Goal: Task Accomplishment & Management: Use online tool/utility

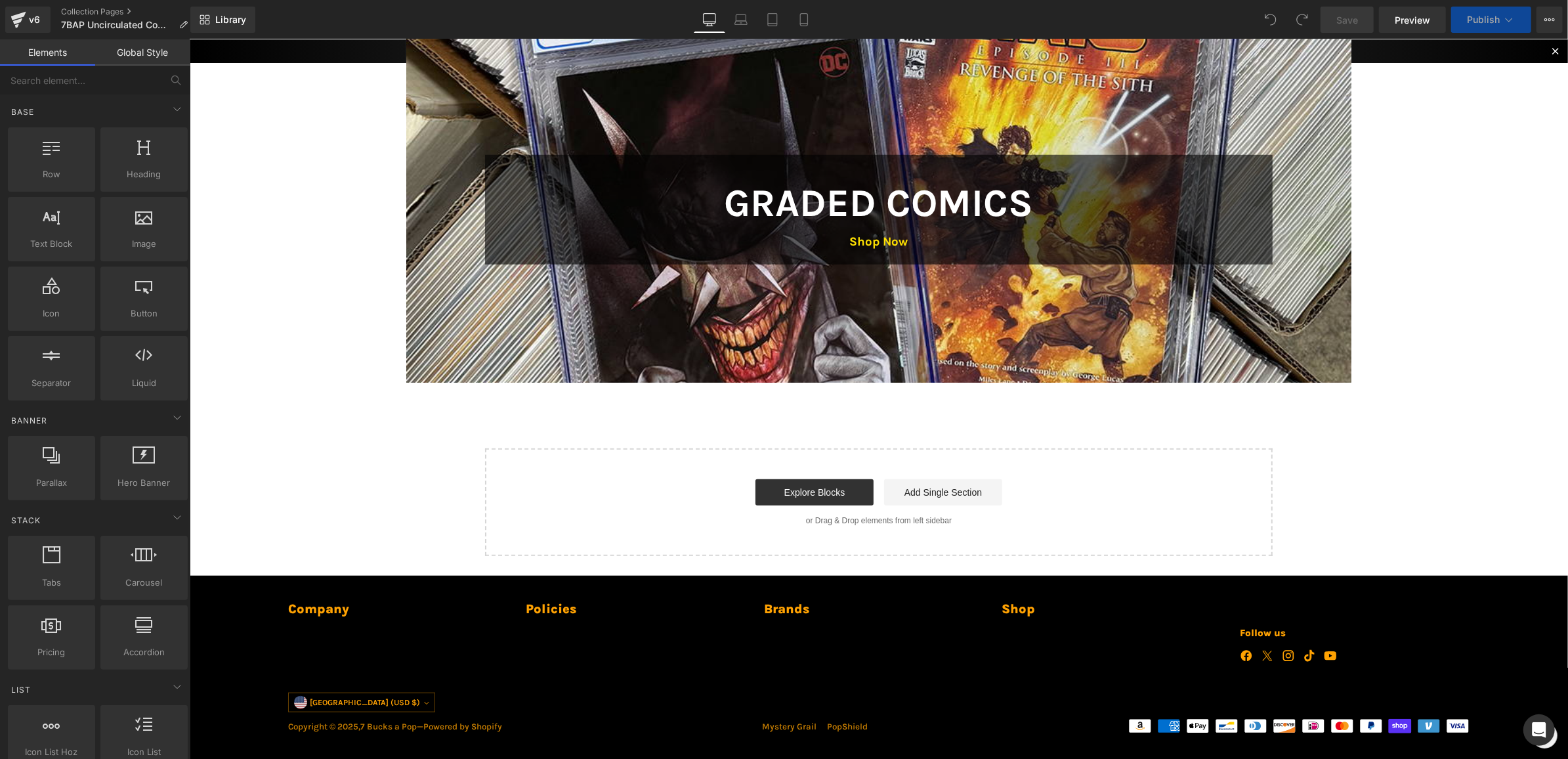
click at [578, 298] on div at bounding box center [878, 209] width 945 height 346
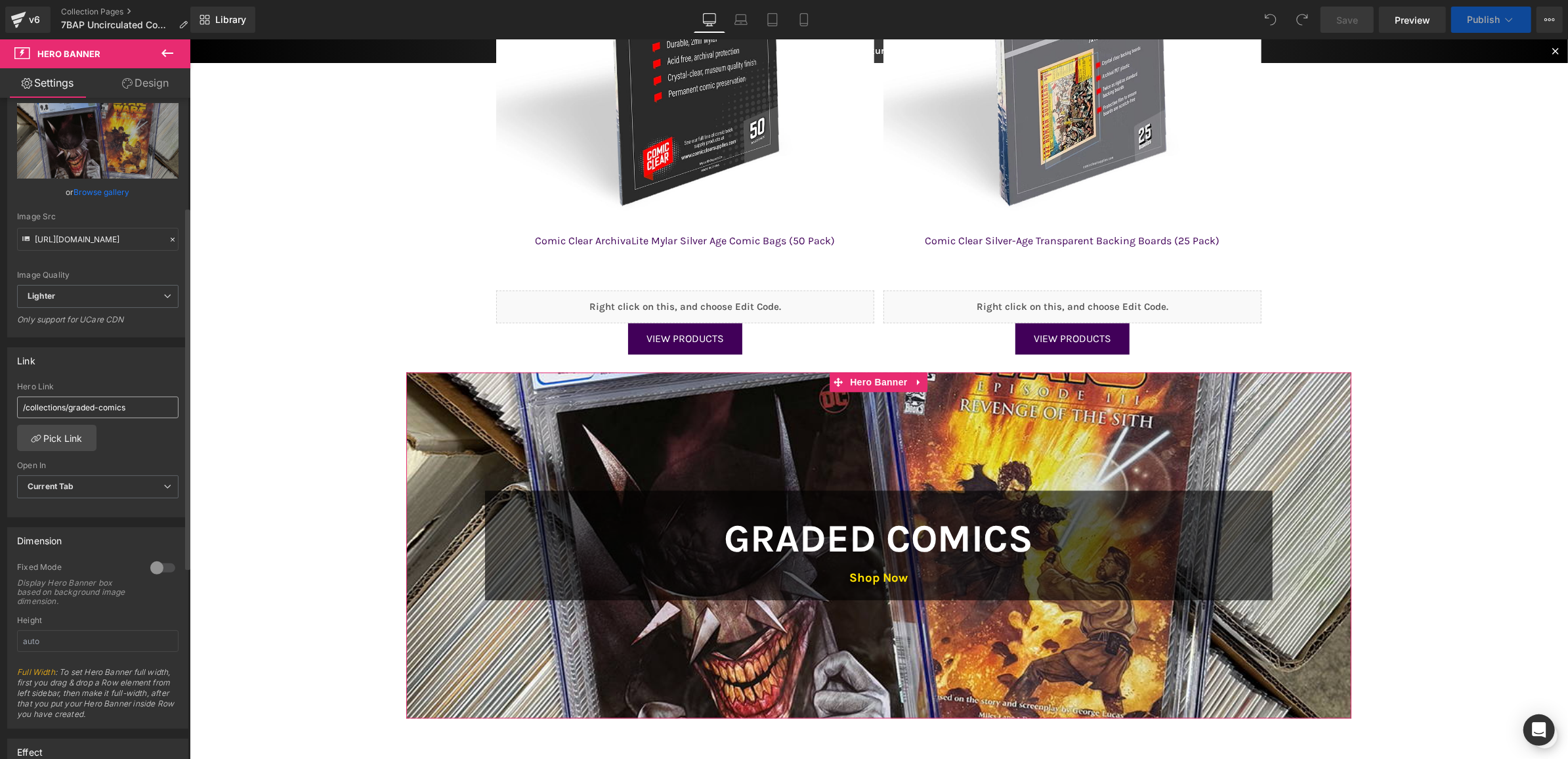
scroll to position [197, 0]
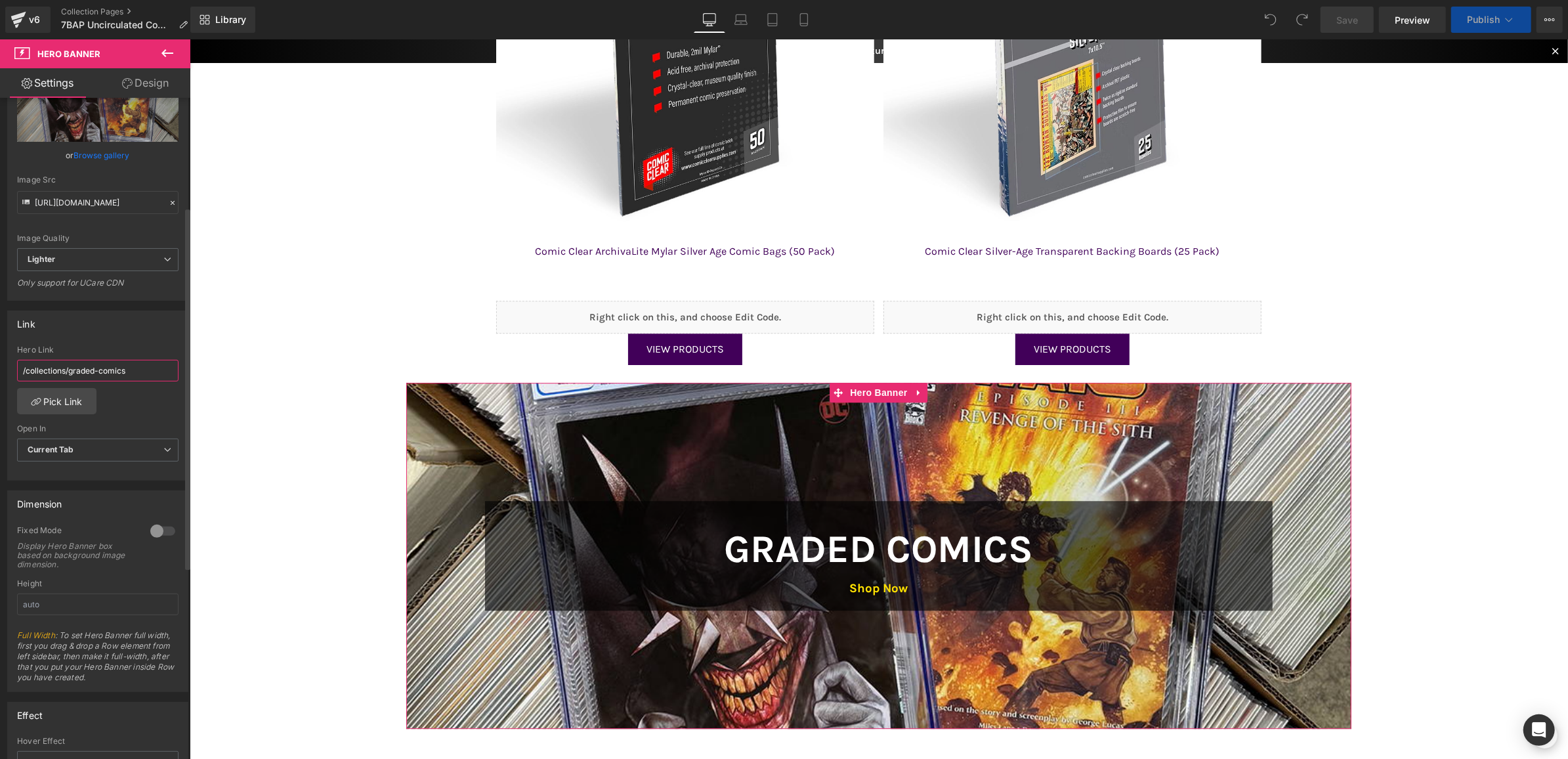
click at [127, 364] on input "/collections/graded-comics" at bounding box center [97, 370] width 162 height 22
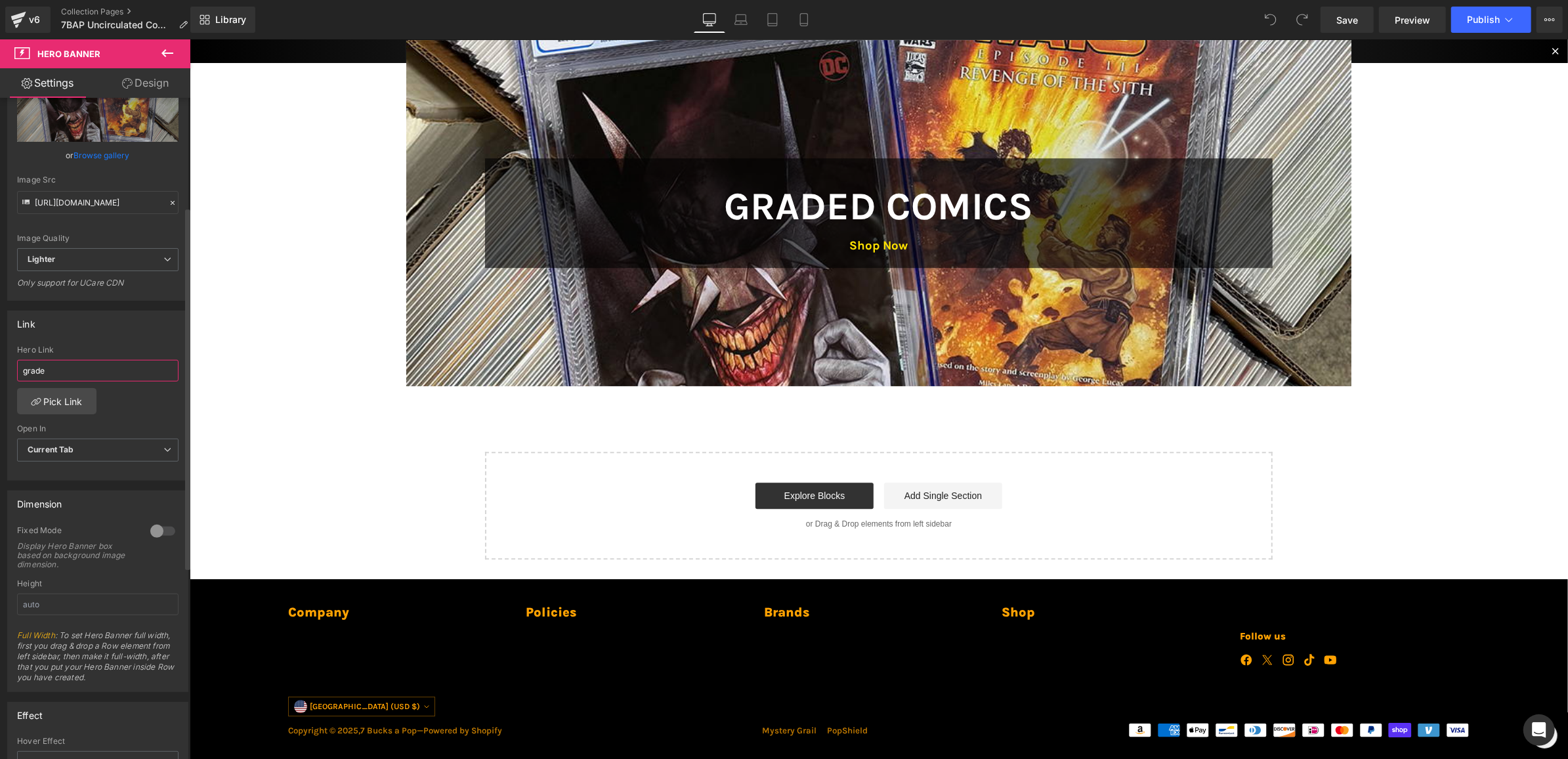
scroll to position [3502, 0]
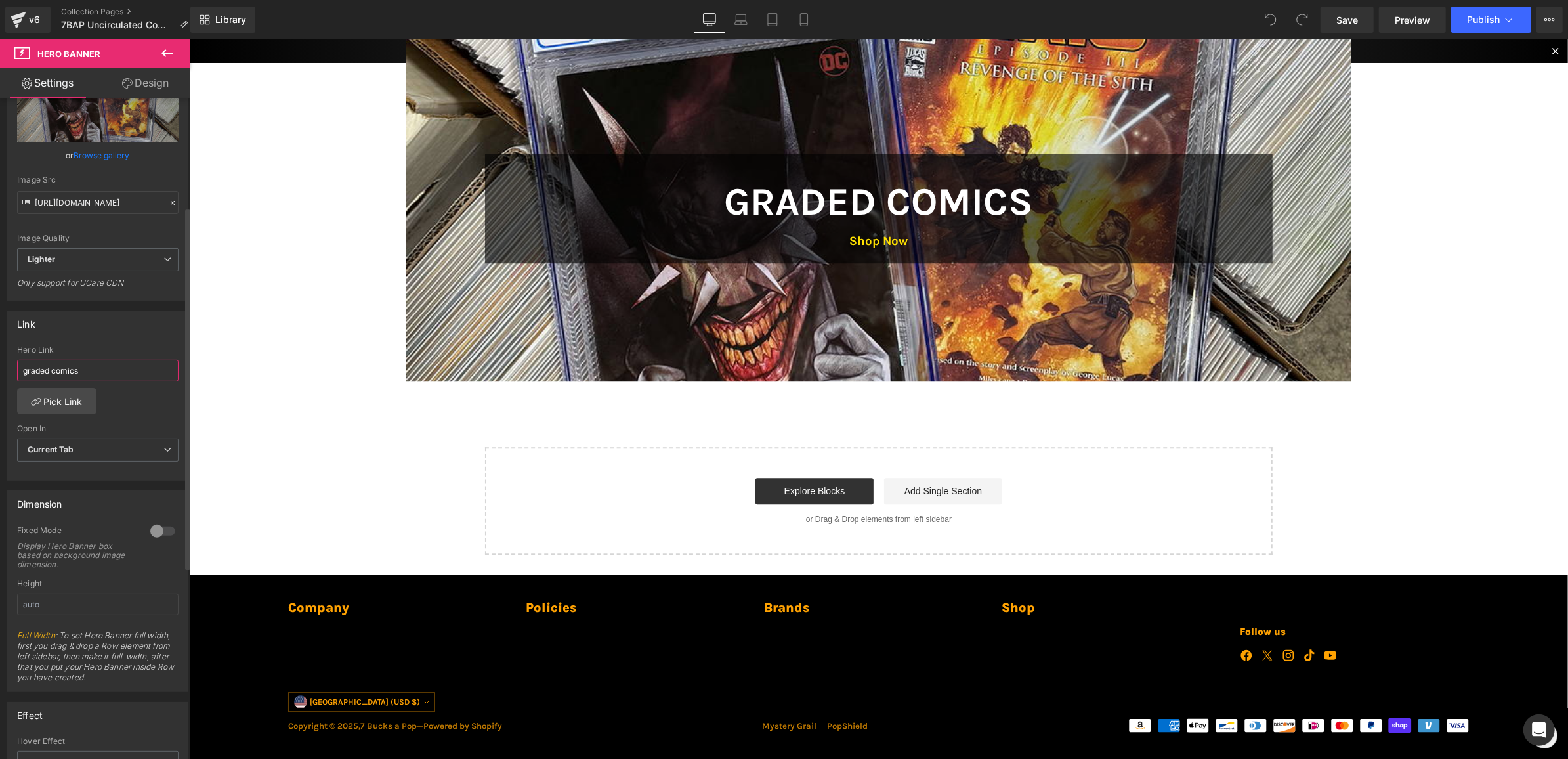
type input "graded comics"
click at [72, 389] on link "Pick Link" at bounding box center [57, 402] width 80 height 27
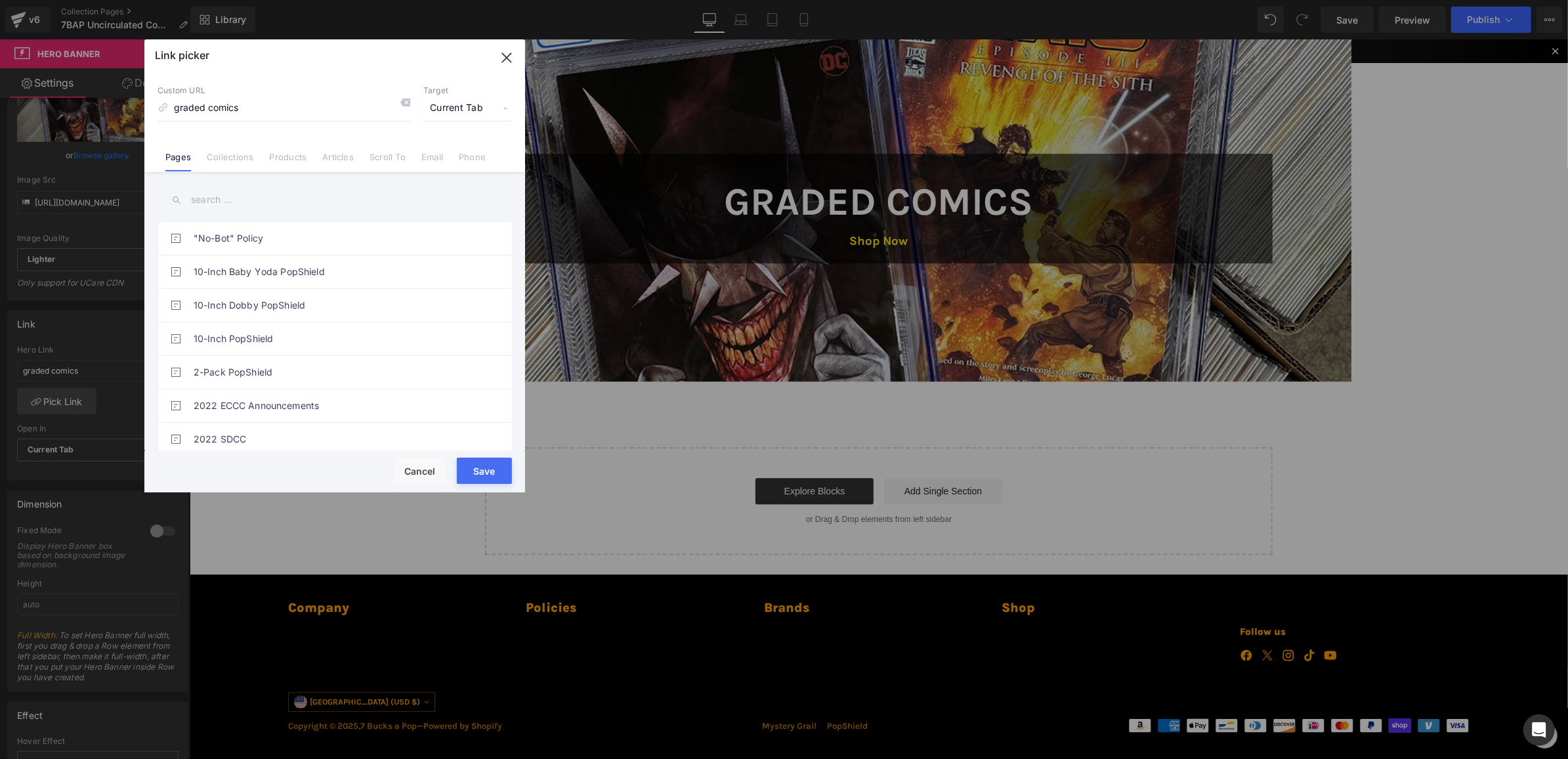
click at [200, 193] on input "text" at bounding box center [334, 200] width 355 height 29
type input "gra"
click at [261, 297] on link "Graded Comics" at bounding box center [338, 305] width 289 height 33
type input "/pages/graded-comics"
drag, startPoint x: 480, startPoint y: 471, endPoint x: 290, endPoint y: 432, distance: 194.0
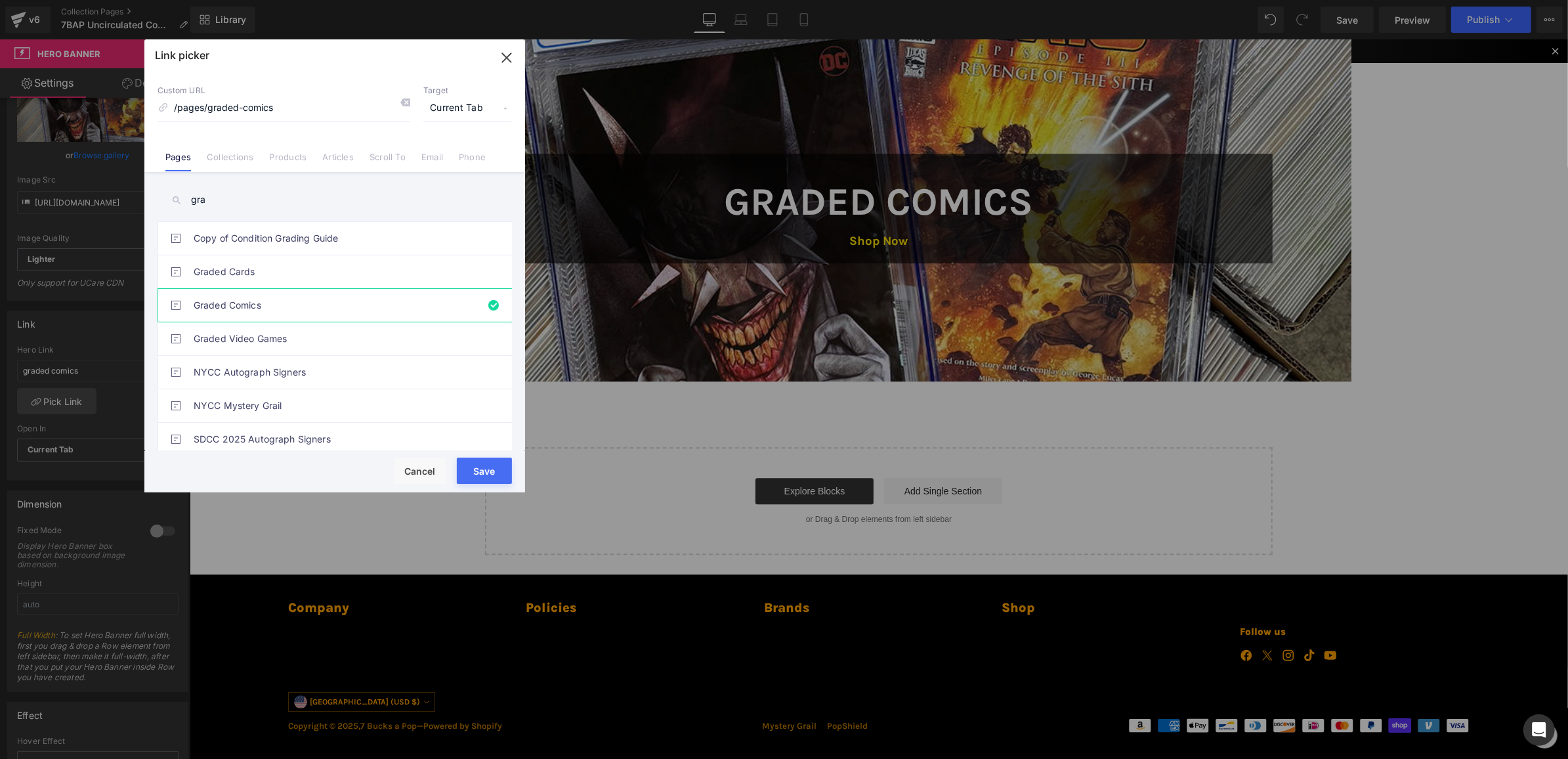
click at [480, 471] on button "Save" at bounding box center [484, 471] width 55 height 27
type input "/pages/graded-comics"
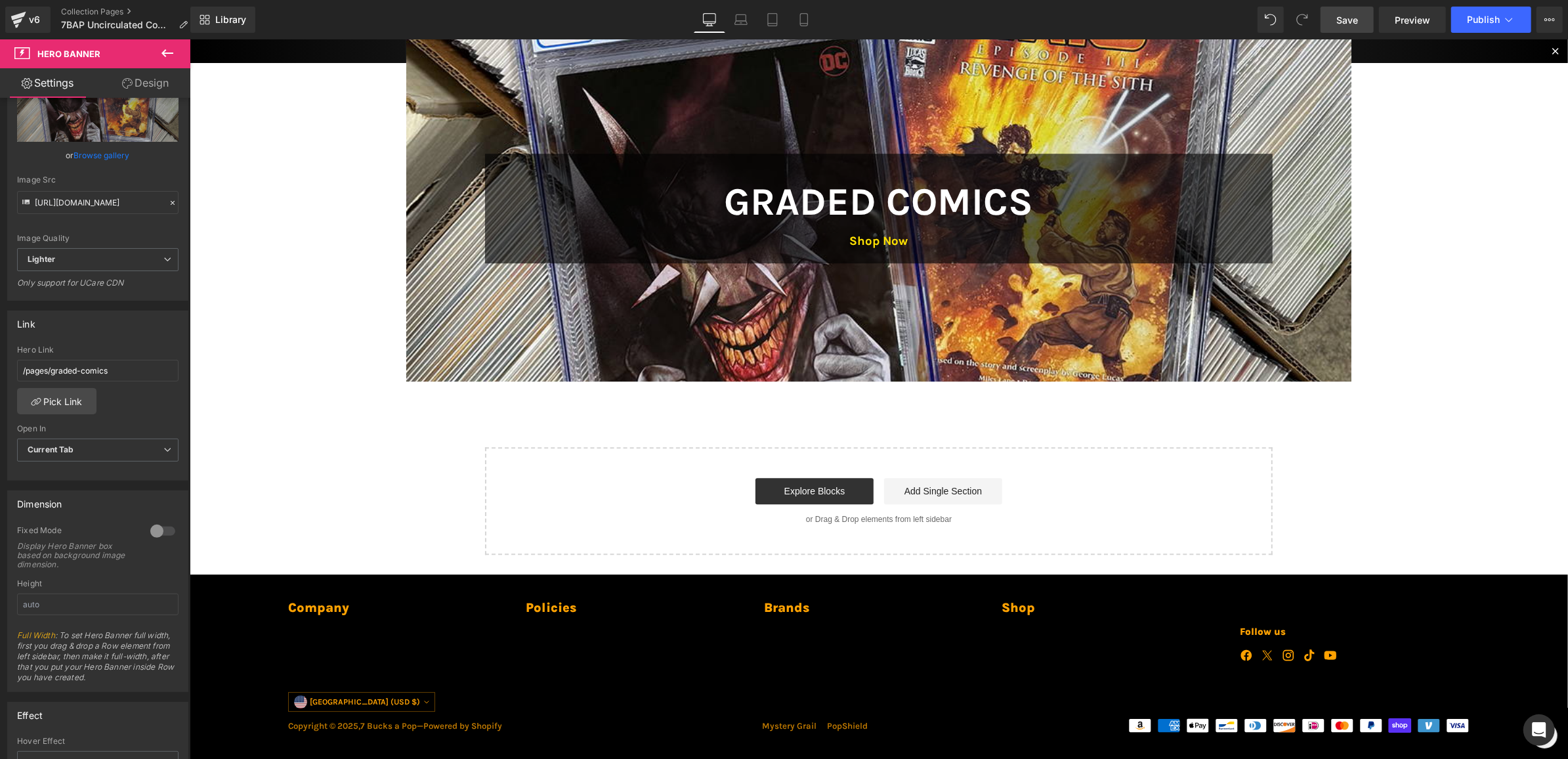
drag, startPoint x: 1360, startPoint y: 15, endPoint x: 1268, endPoint y: 24, distance: 92.4
click at [1360, 15] on link "Save" at bounding box center [1347, 20] width 53 height 27
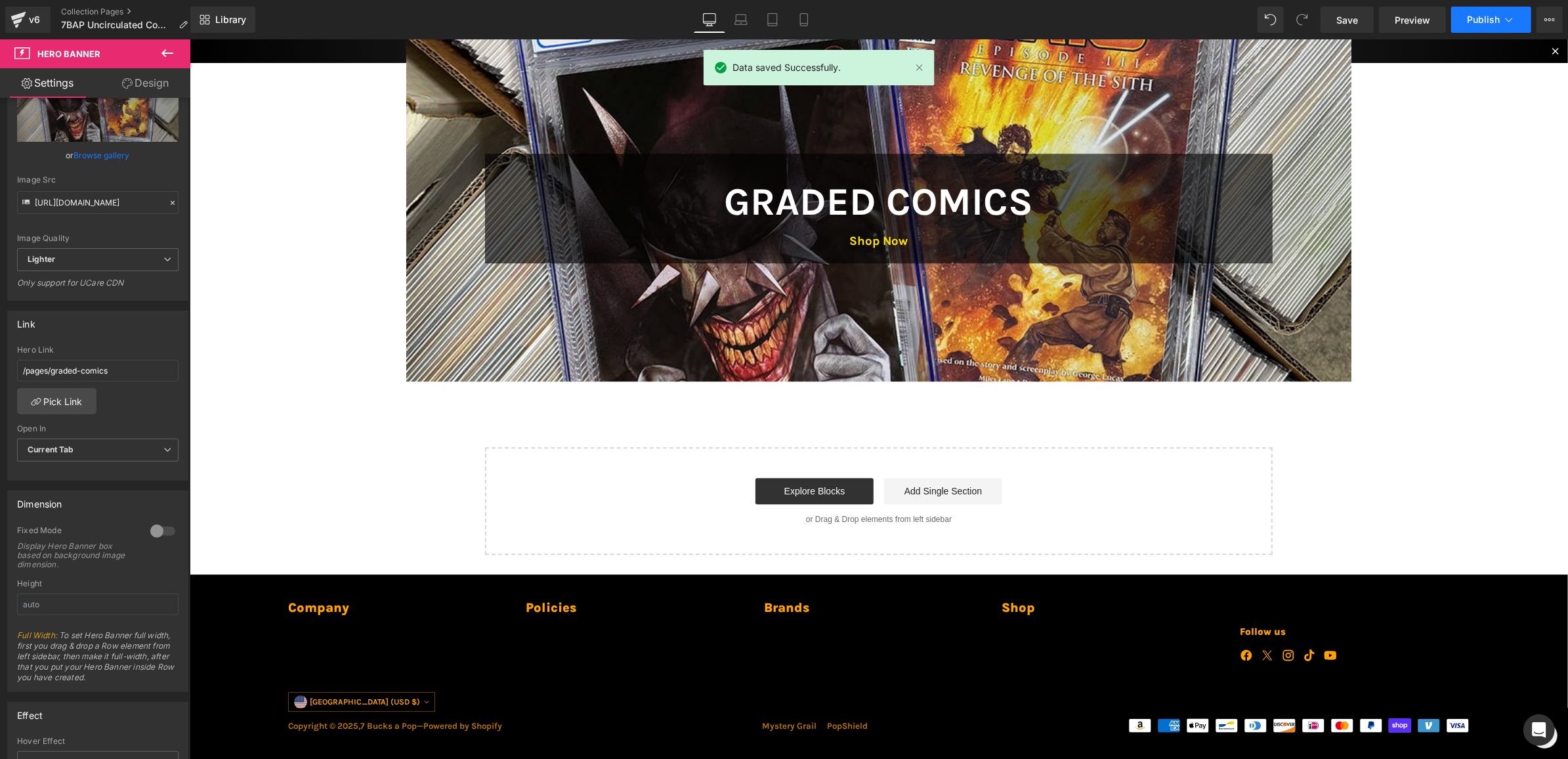
click at [1461, 13] on button "Publish" at bounding box center [1491, 20] width 80 height 27
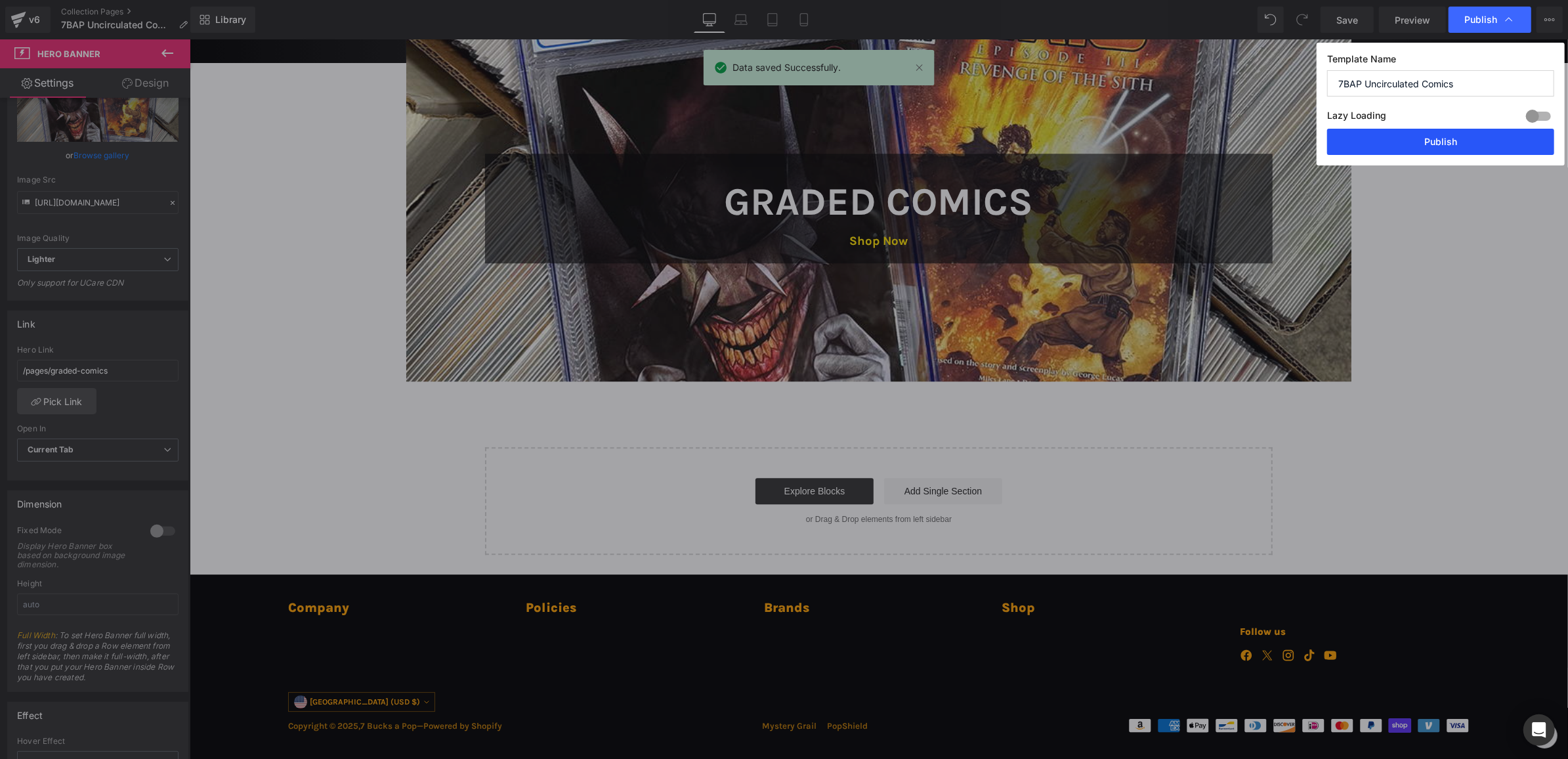
click at [1434, 143] on button "Publish" at bounding box center [1441, 142] width 227 height 27
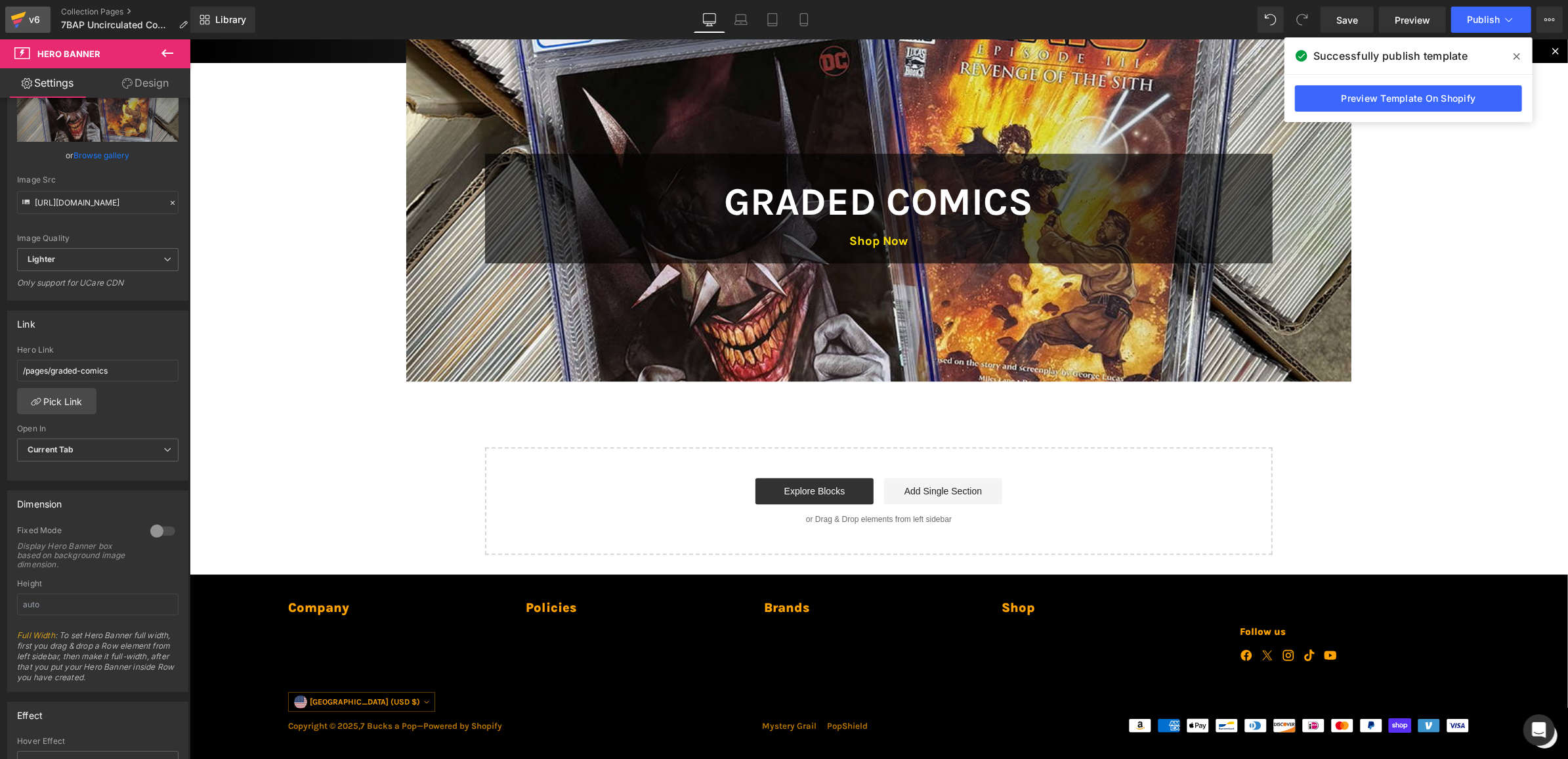
click at [22, 22] on icon at bounding box center [18, 20] width 16 height 33
